Goal: Task Accomplishment & Management: Complete application form

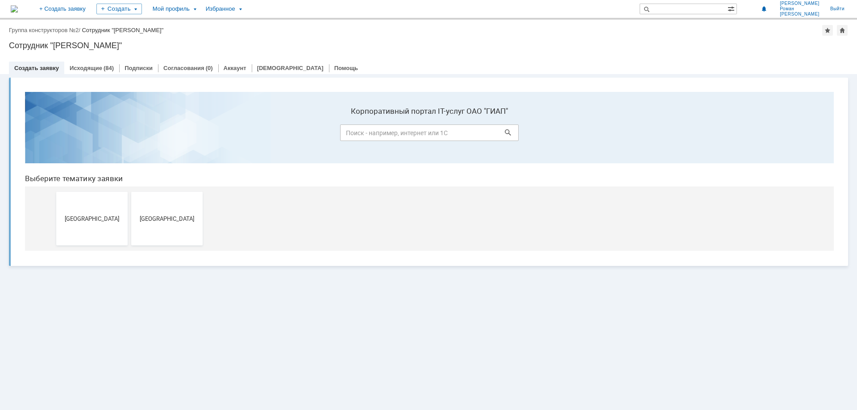
click at [101, 226] on button "[GEOGRAPHIC_DATA]" at bounding box center [91, 219] width 71 height 54
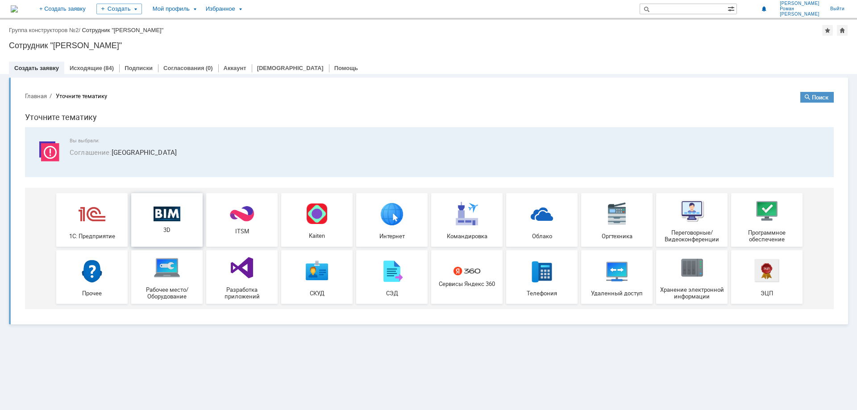
click at [158, 229] on span "3D" at bounding box center [167, 230] width 66 height 7
click at [92, 67] on link "Исходящие" at bounding box center [86, 68] width 33 height 7
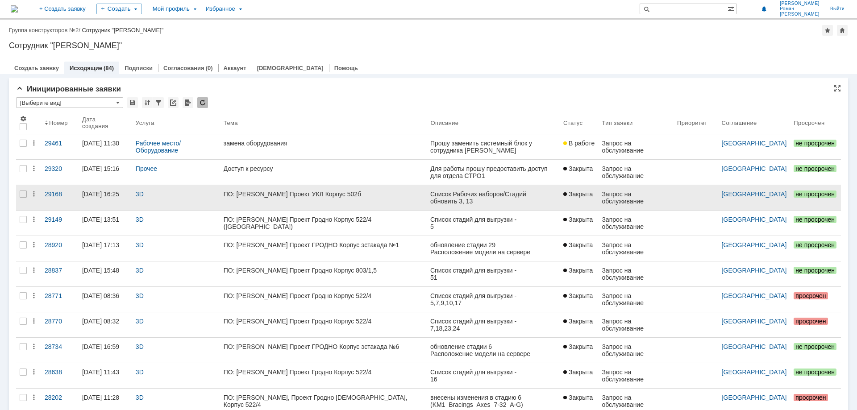
click at [278, 196] on div "ПО: [PERSON_NAME] Проект УКЛ Корпус 502б" at bounding box center [324, 194] width 200 height 7
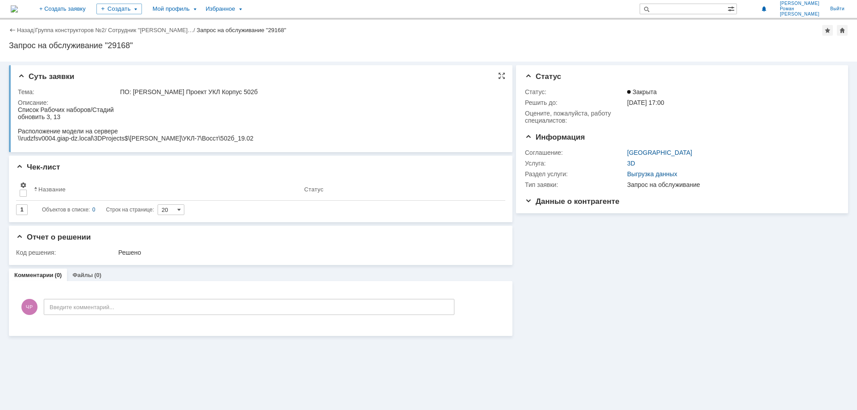
click at [121, 91] on div "ПО: [PERSON_NAME] Проект УКЛ Корпус 502б" at bounding box center [309, 91] width 379 height 7
drag, startPoint x: 120, startPoint y: 91, endPoint x: 236, endPoint y: 88, distance: 116.5
click at [236, 88] on td "ПО: [PERSON_NAME] Проект УКЛ Корпус 502б" at bounding box center [309, 92] width 382 height 11
copy div "ПО: [PERSON_NAME] Проект УКЛ Корпус 502б"
drag, startPoint x: 222, startPoint y: 137, endPoint x: 18, endPoint y: 140, distance: 204.5
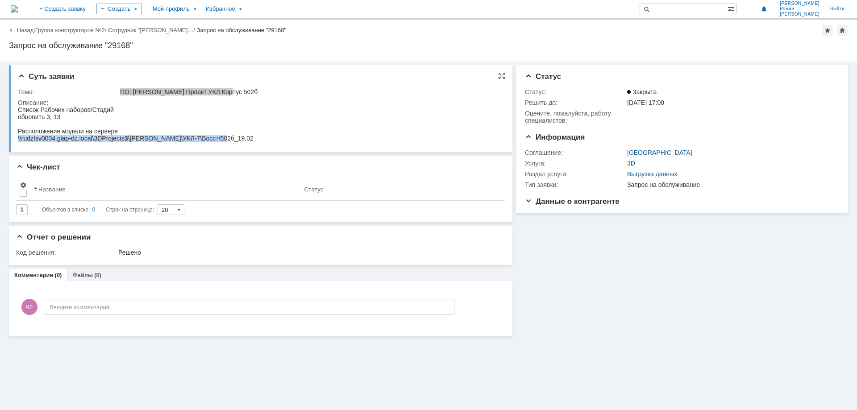
click at [18, 140] on html "Список Рабочих наборов/Стадий обновить 3, 13 Расположение модели на сервере \\r…" at bounding box center [259, 124] width 482 height 36
copy div "\\rudzfsv0004.giap-dz.local\3DProjects$\[PERSON_NAME]\УКЛ-7\Восст\502б_19.02"
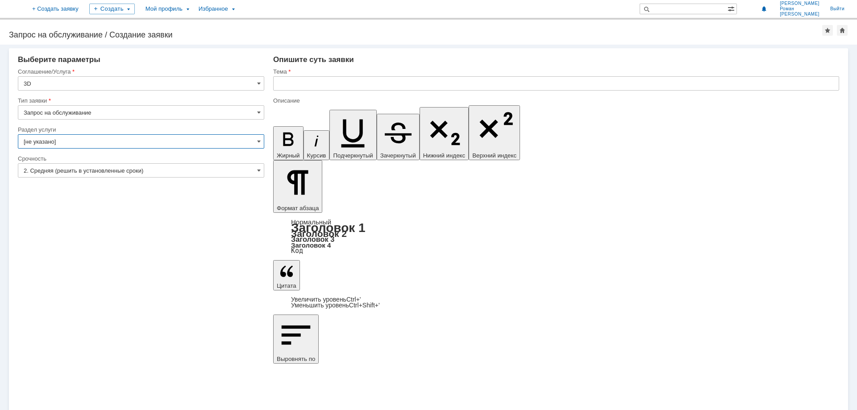
click at [75, 140] on input "[не указано]" at bounding box center [141, 141] width 246 height 14
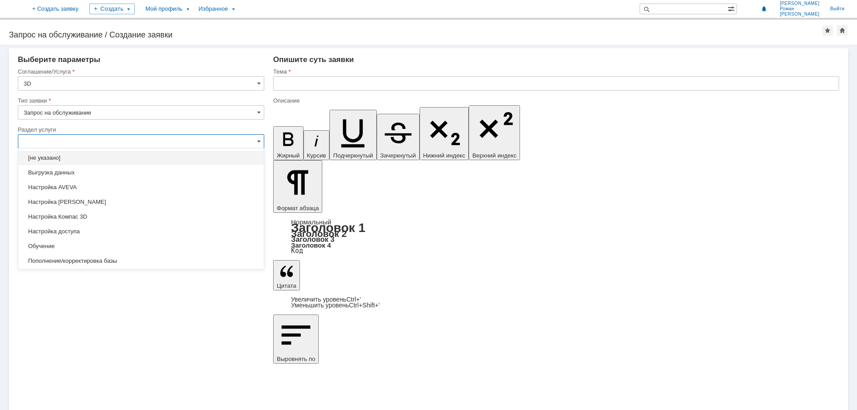
click at [75, 174] on span "Выгрузка данных" at bounding box center [141, 172] width 235 height 7
type input "Выгрузка данных"
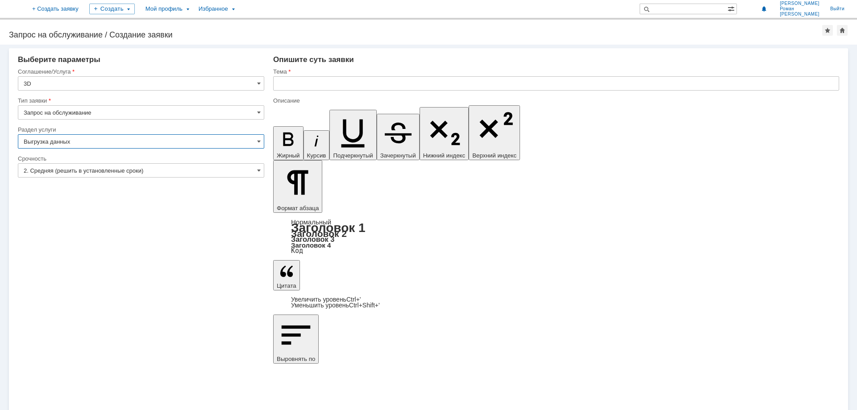
type input "ПО: Revit/[PERSON_NAME] Проект ** Корпус **"
click at [325, 82] on input "ПО: Revit/[PERSON_NAME] Проект ** Корпус **" at bounding box center [556, 83] width 566 height 14
type input "Выгрузка данных"
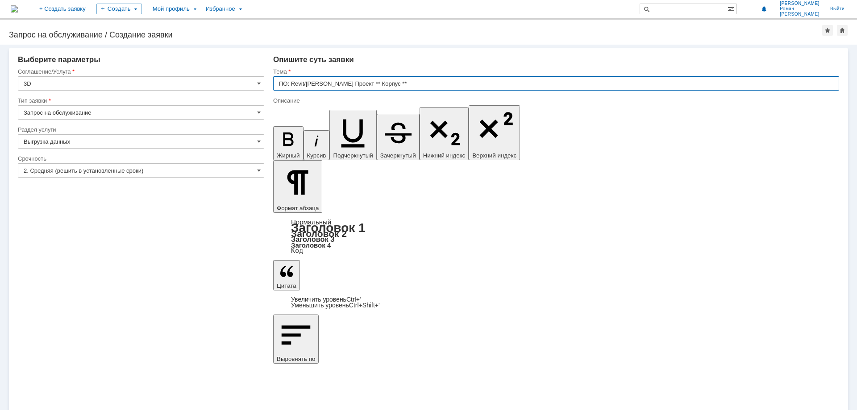
paste input "[PERSON_NAME] Проект УКЛ Корпус 502б"
type input "ПО: [PERSON_NAME] Проект УКЛ Корпус 502б"
drag, startPoint x: 323, startPoint y: 3204, endPoint x: 280, endPoint y: 3204, distance: 42.9
drag, startPoint x: 384, startPoint y: 3189, endPoint x: 281, endPoint y: 3188, distance: 103.6
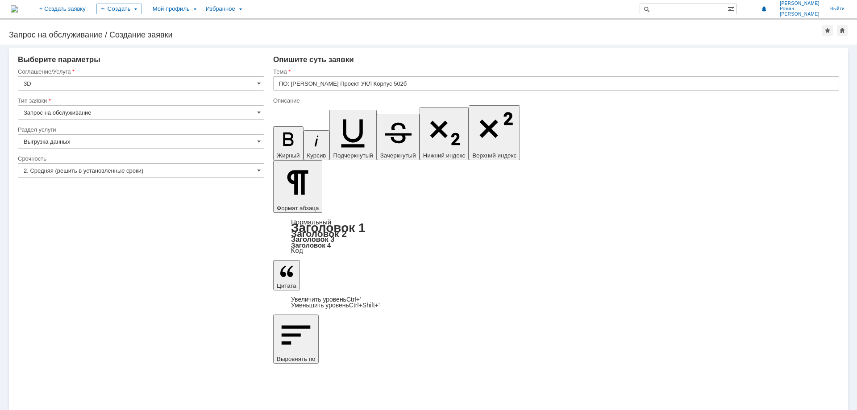
click at [498, 262] on div "Внимание! Выберите параметры Соглашение/Услуга 3D Тип заявки Запрос на обслужив…" at bounding box center [428, 228] width 857 height 366
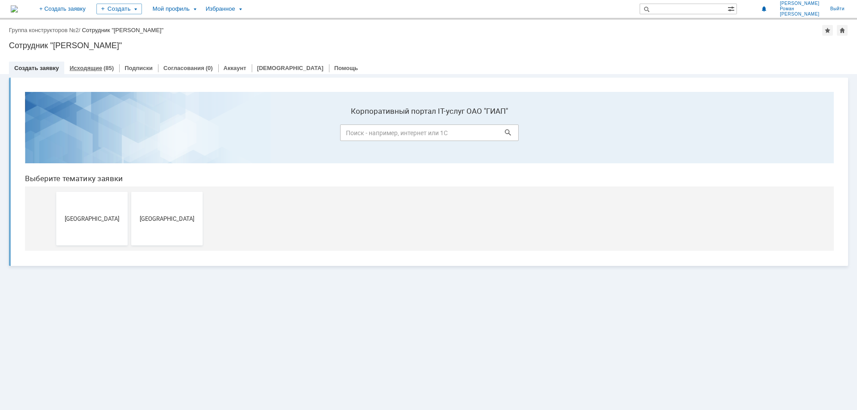
click at [87, 65] on link "Исходящие" at bounding box center [86, 68] width 33 height 7
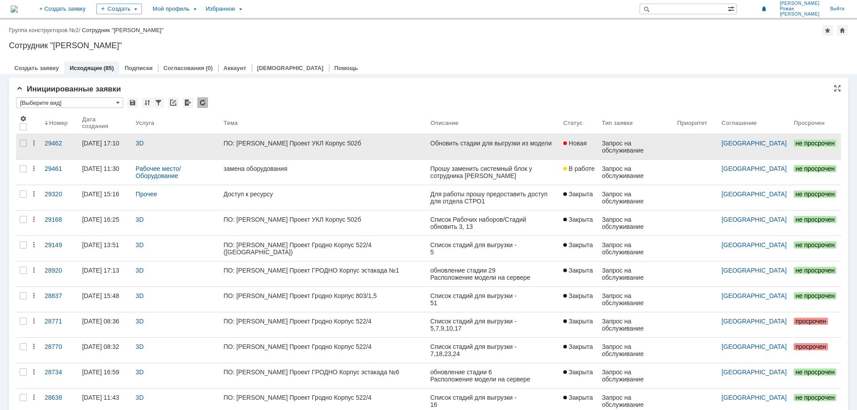
click at [294, 142] on div "ПО: [PERSON_NAME] Проект УКЛ Корпус 502б" at bounding box center [324, 143] width 200 height 7
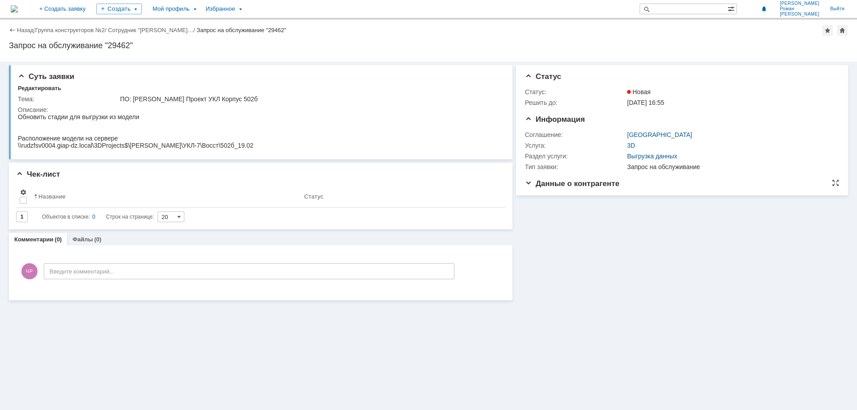
click at [531, 183] on span "Данные о контрагенте" at bounding box center [572, 183] width 95 height 8
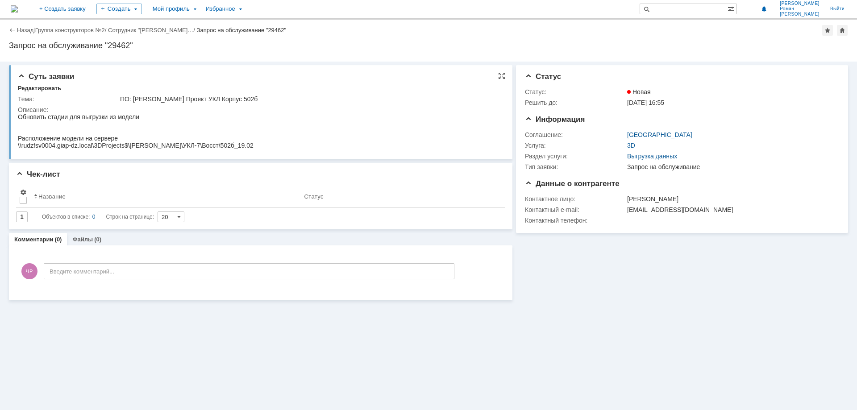
drag, startPoint x: 353, startPoint y: 114, endPoint x: 372, endPoint y: 223, distance: 110.7
click at [353, 114] on html "Обновить стадии для выгрузки из модели Расположение модели на сервере \\rudzfsv…" at bounding box center [259, 131] width 482 height 36
click at [38, 85] on div "Редактировать" at bounding box center [39, 88] width 43 height 7
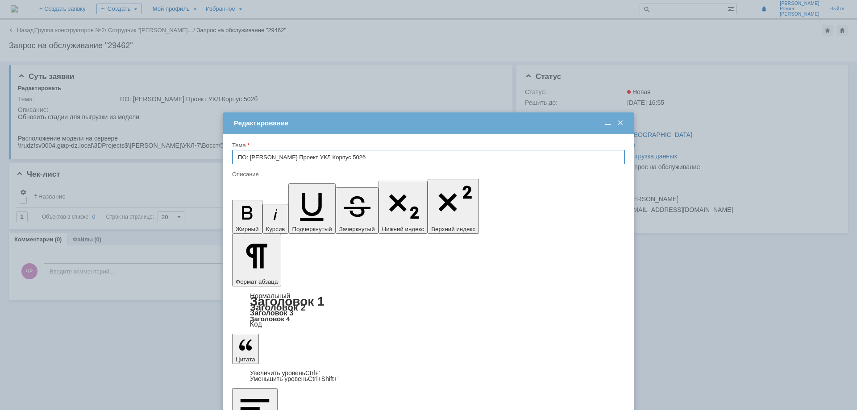
click at [429, 122] on div "Редактирование" at bounding box center [429, 123] width 391 height 8
drag, startPoint x: 302, startPoint y: 2578, endPoint x: 283, endPoint y: 2581, distance: 19.8
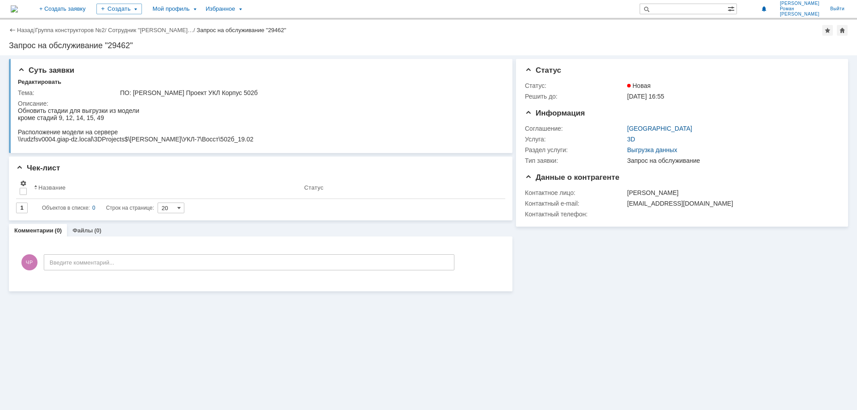
drag, startPoint x: 41, startPoint y: 82, endPoint x: 649, endPoint y: 315, distance: 651.1
click at [649, 315] on div "Суть заявки Редактировать Тема: ПО: Tekla Проект УКЛ Корпус 502б Описание: Чек-…" at bounding box center [428, 232] width 857 height 355
click at [39, 80] on div "Редактировать" at bounding box center [39, 82] width 43 height 7
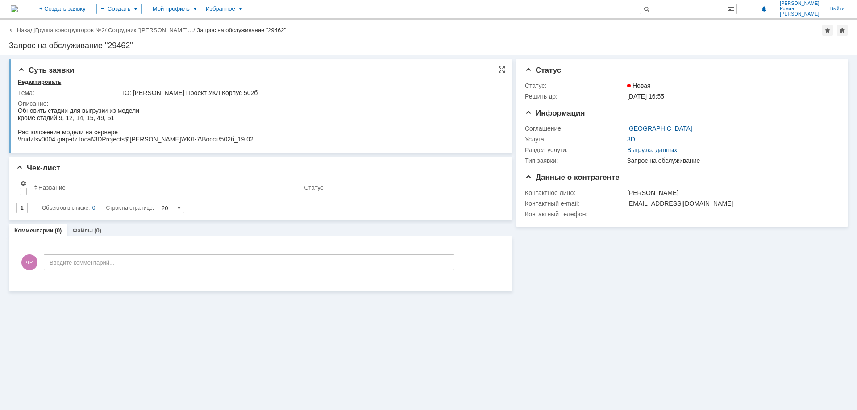
click at [46, 81] on div "Редактировать" at bounding box center [39, 82] width 43 height 7
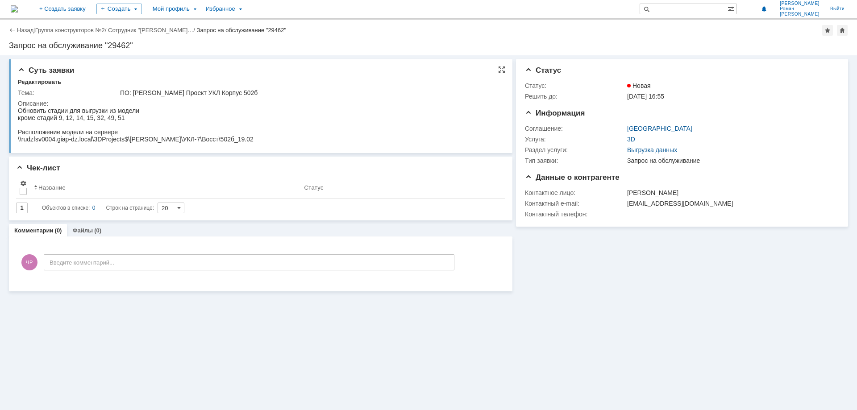
click at [47, 69] on span "Суть заявки" at bounding box center [46, 70] width 56 height 8
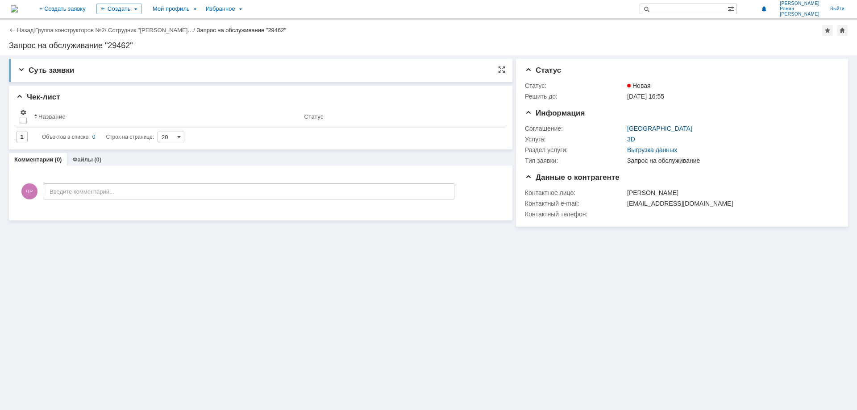
click at [47, 69] on span "Суть заявки" at bounding box center [46, 70] width 56 height 8
